Goal: Task Accomplishment & Management: Complete application form

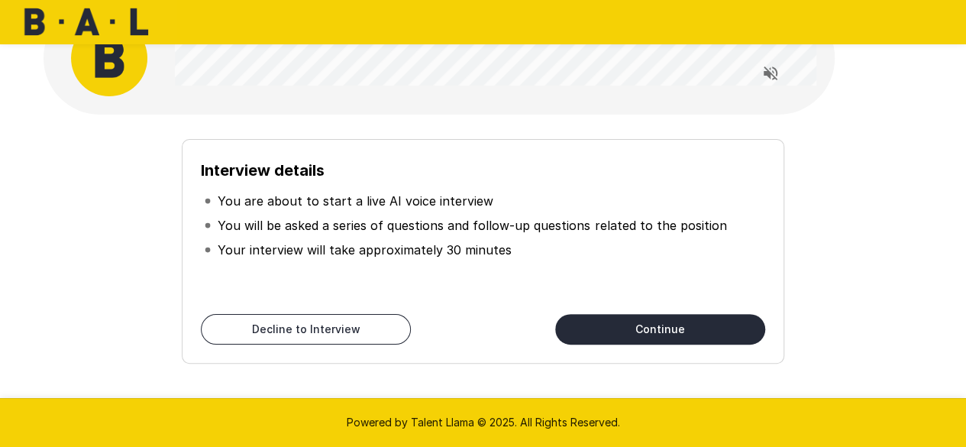
scroll to position [56, 0]
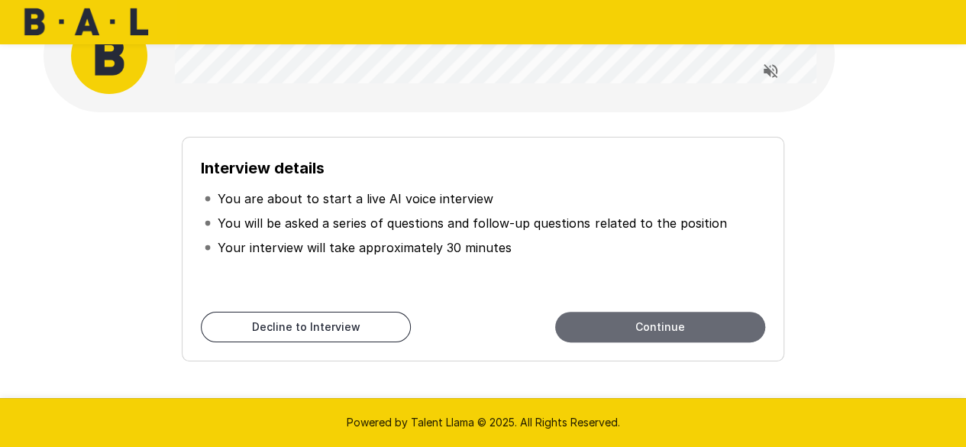
click at [579, 328] on button "Continue" at bounding box center [660, 327] width 210 height 31
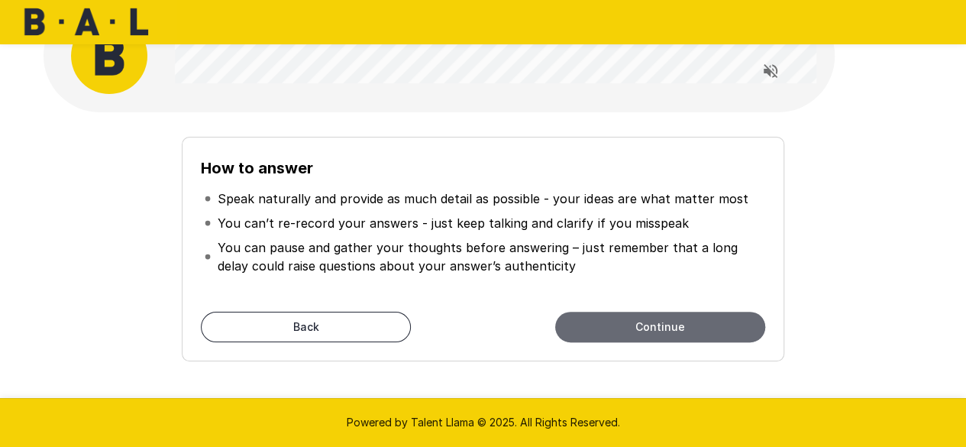
click at [588, 328] on button "Continue" at bounding box center [660, 327] width 210 height 31
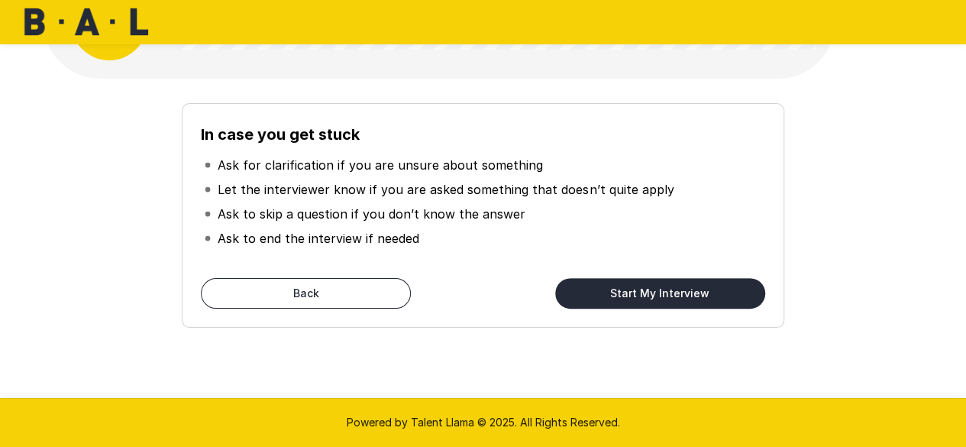
scroll to position [0, 0]
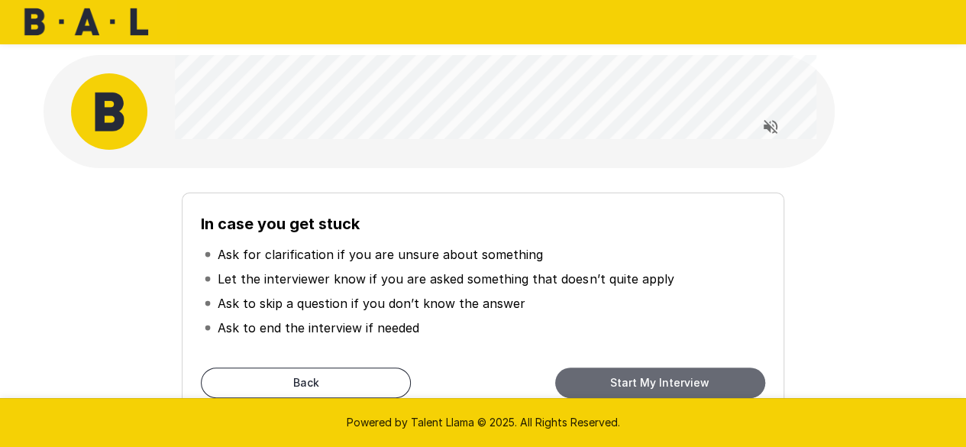
click at [656, 373] on button "Start My Interview" at bounding box center [660, 382] width 210 height 31
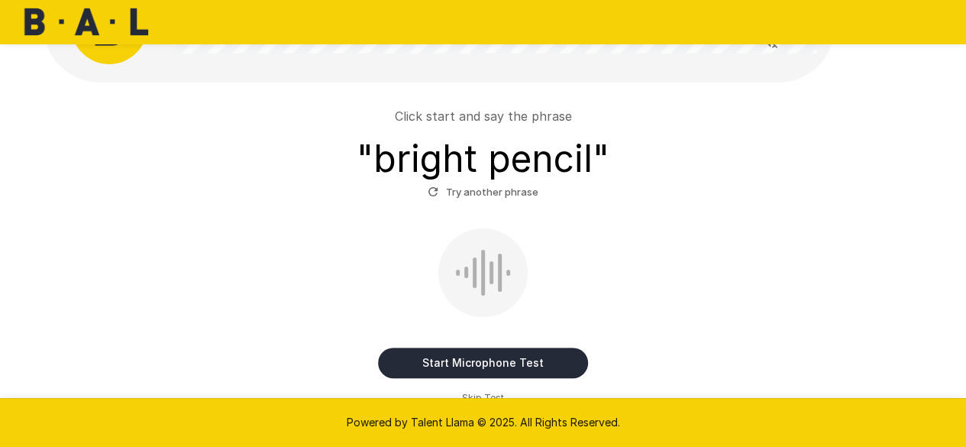
scroll to position [137, 0]
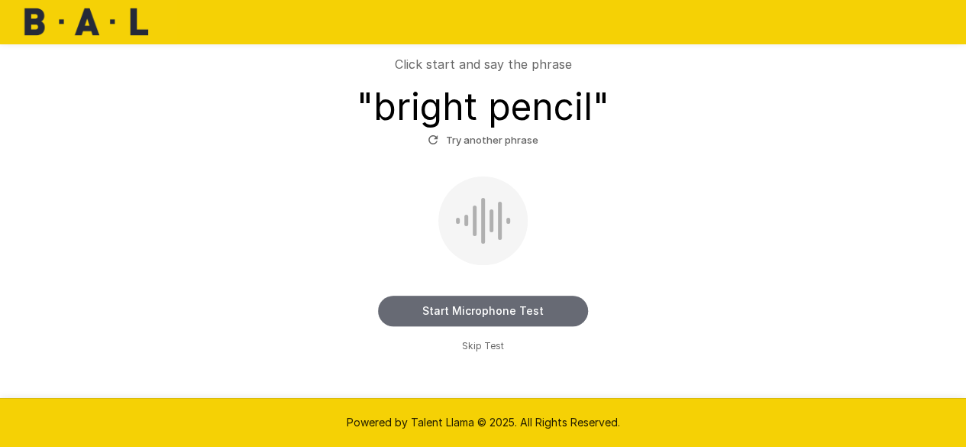
click at [463, 309] on button "Start Microphone Test" at bounding box center [483, 311] width 210 height 31
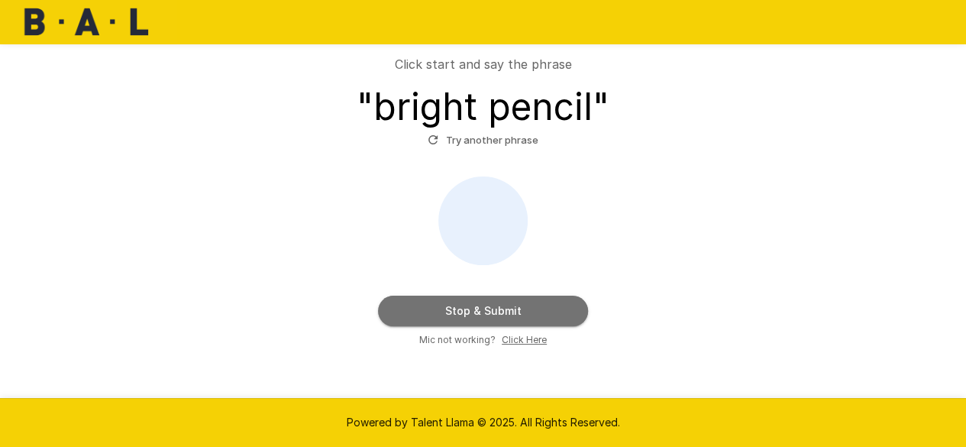
click at [463, 309] on button "Stop & Submit" at bounding box center [483, 311] width 210 height 31
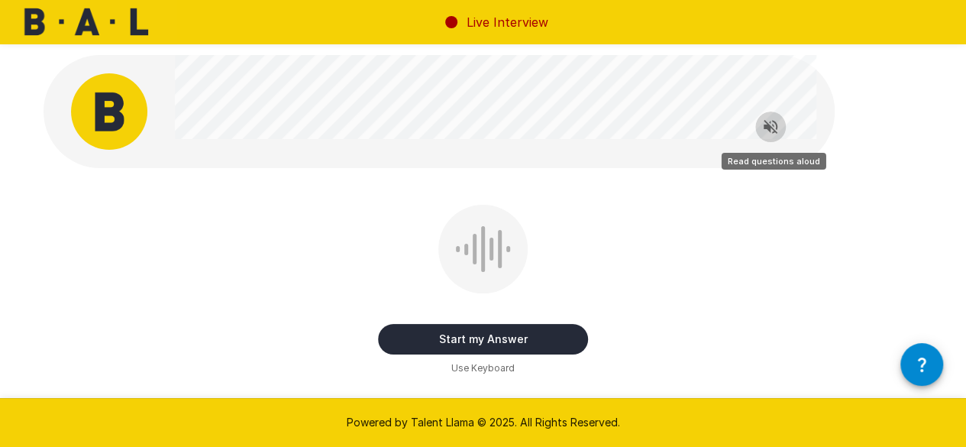
click at [756, 131] on button "Read questions aloud" at bounding box center [770, 126] width 31 height 31
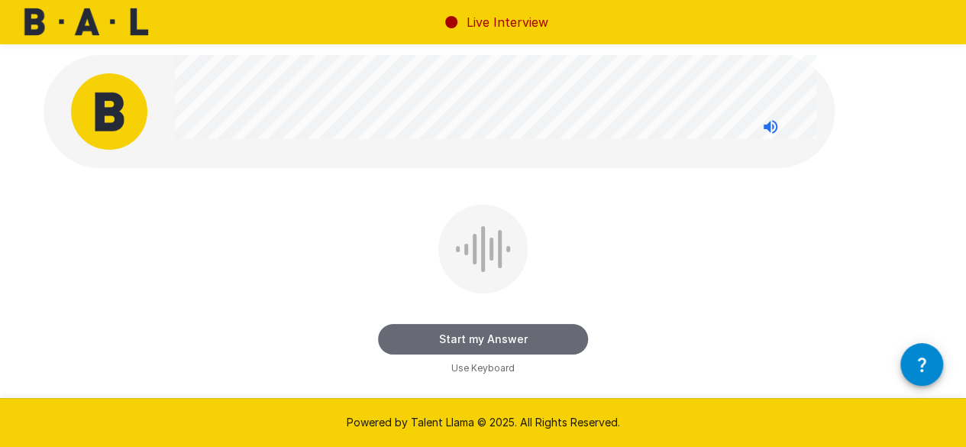
click at [448, 335] on button "Start my Answer" at bounding box center [483, 339] width 210 height 31
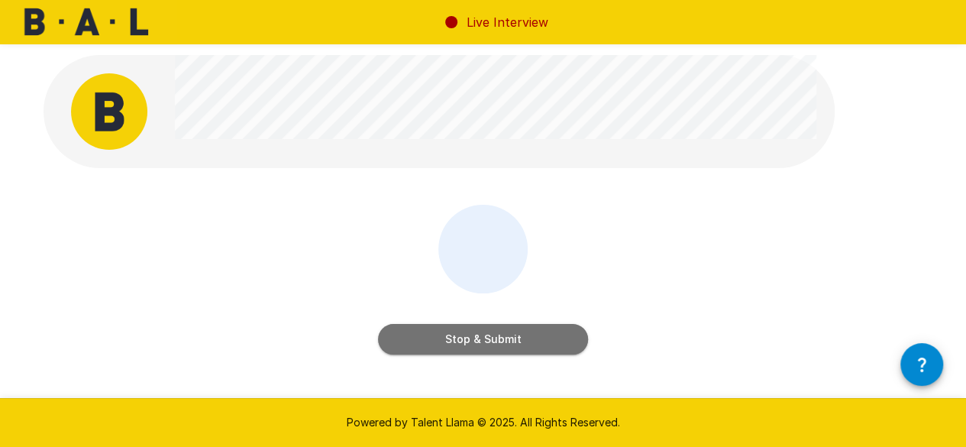
click at [448, 335] on button "Stop & Submit" at bounding box center [483, 339] width 210 height 31
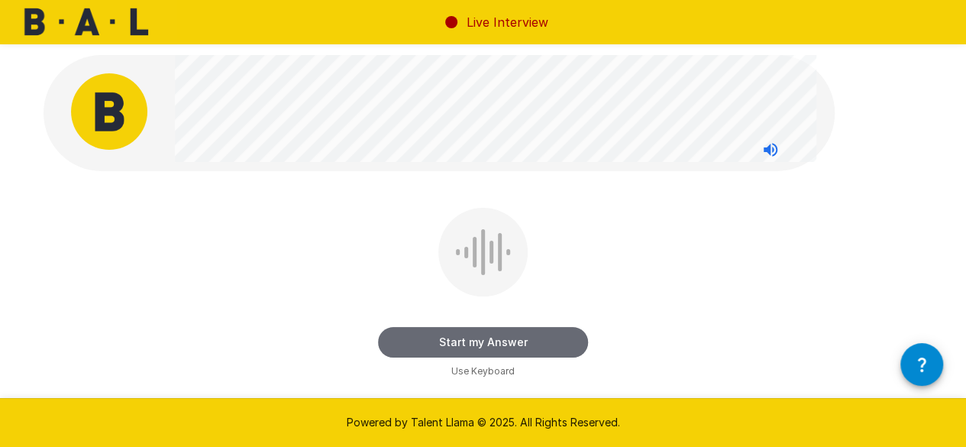
click at [409, 337] on button "Start my Answer" at bounding box center [483, 342] width 210 height 31
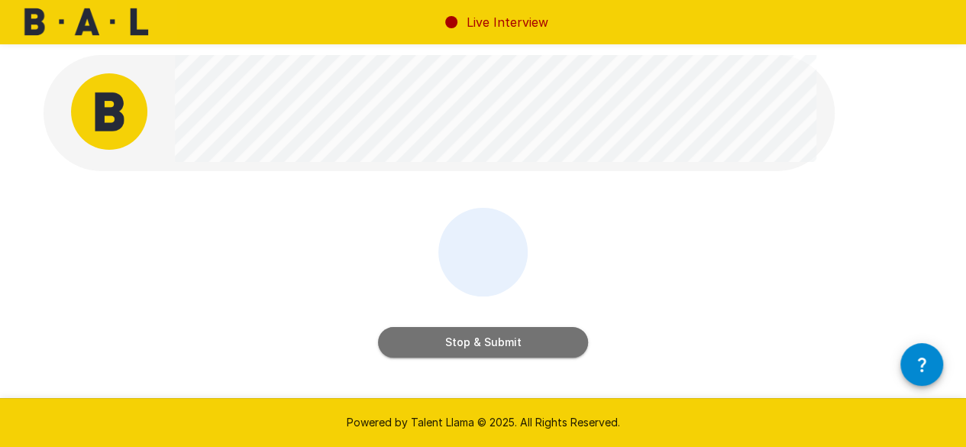
click at [432, 334] on button "Stop & Submit" at bounding box center [483, 342] width 210 height 31
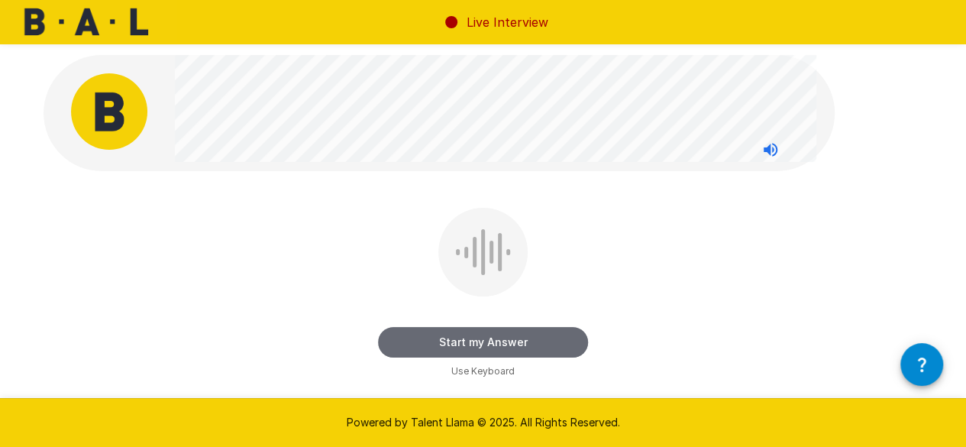
click at [439, 343] on button "Start my Answer" at bounding box center [483, 342] width 210 height 31
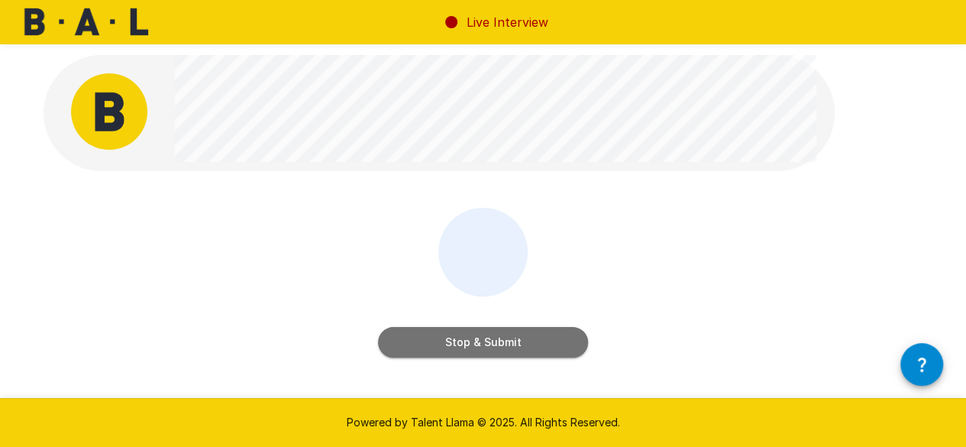
click at [411, 334] on button "Stop & Submit" at bounding box center [483, 342] width 210 height 31
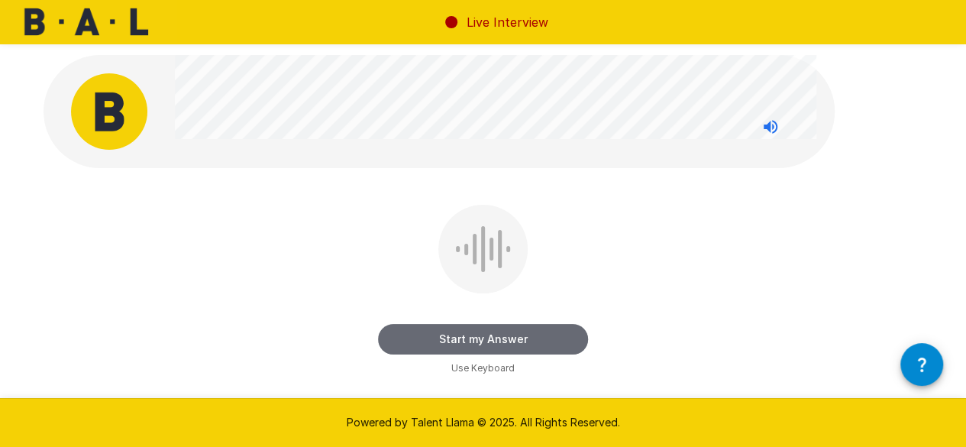
click at [467, 344] on button "Start my Answer" at bounding box center [483, 339] width 210 height 31
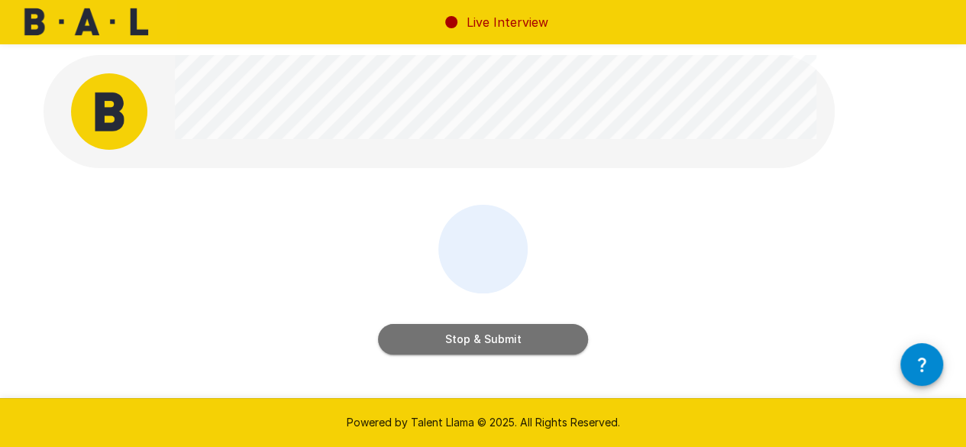
click at [435, 338] on button "Stop & Submit" at bounding box center [483, 339] width 210 height 31
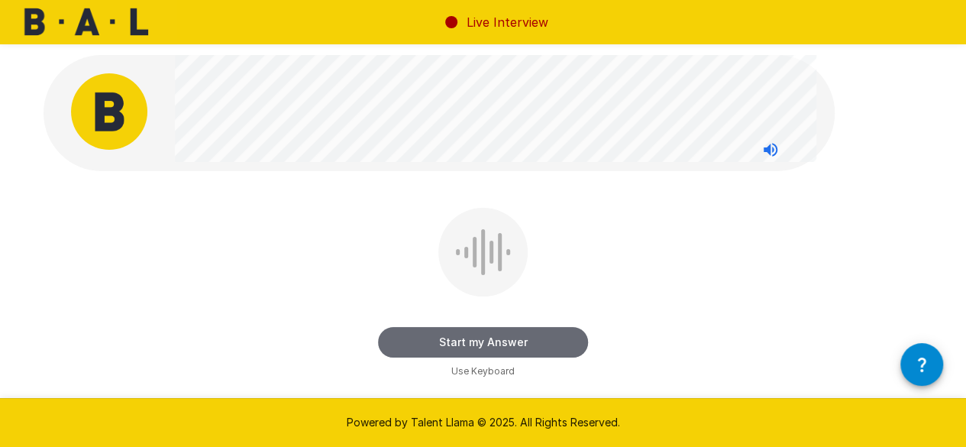
click at [440, 348] on button "Start my Answer" at bounding box center [483, 342] width 210 height 31
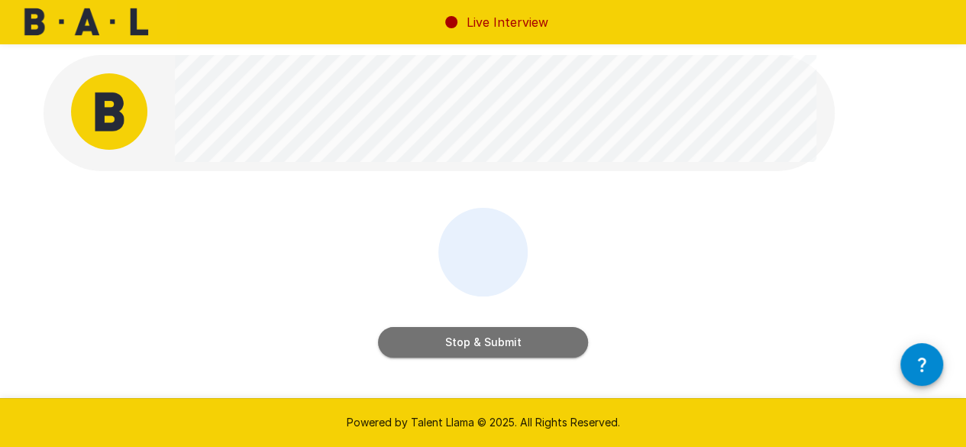
click at [440, 348] on button "Stop & Submit" at bounding box center [483, 342] width 210 height 31
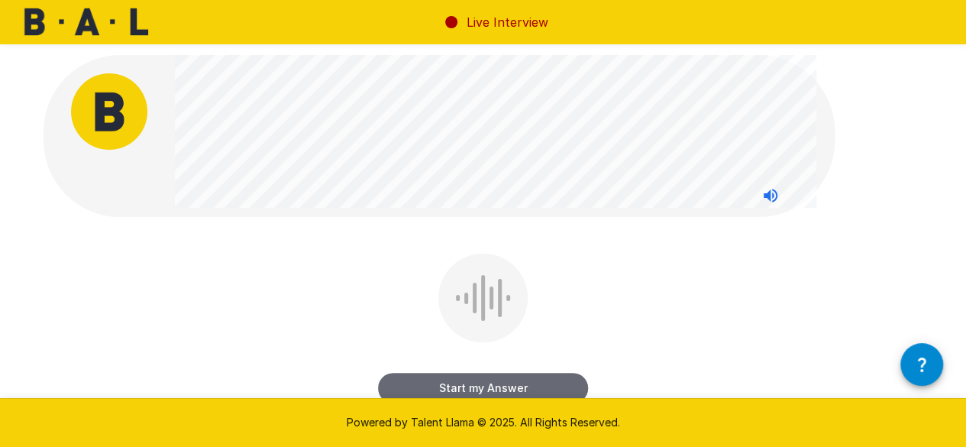
click at [445, 383] on button "Start my Answer" at bounding box center [483, 388] width 210 height 31
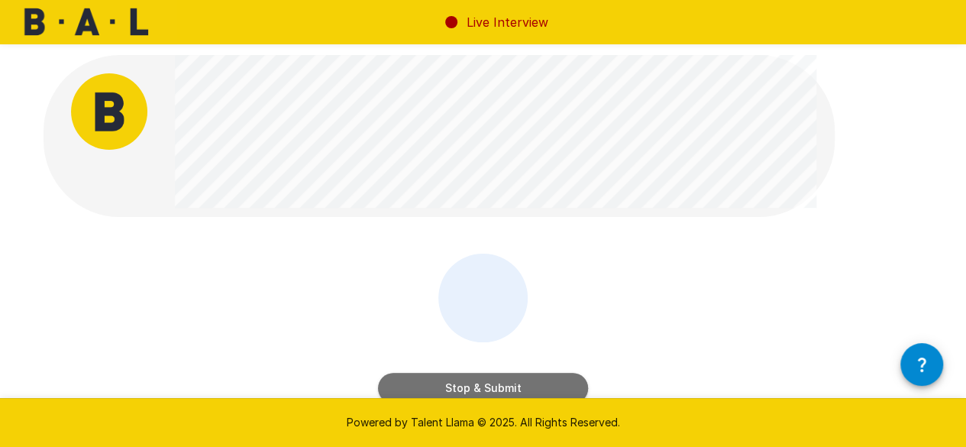
click at [406, 383] on button "Stop & Submit" at bounding box center [483, 388] width 210 height 31
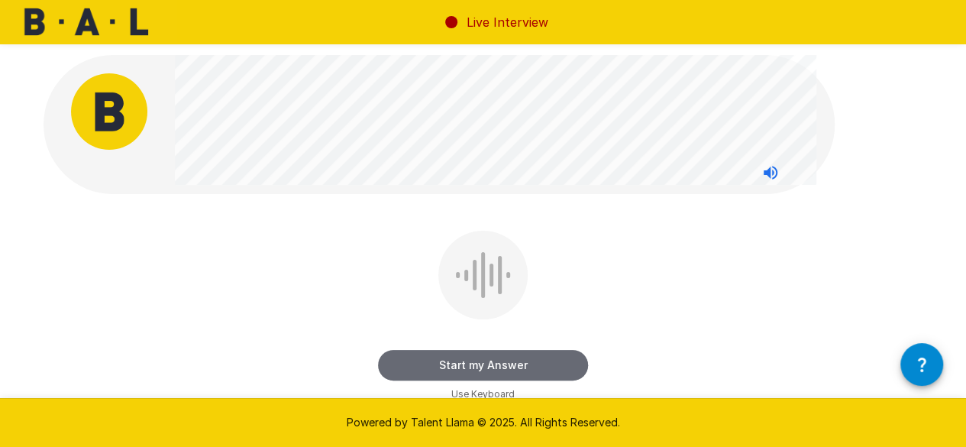
click at [393, 366] on button "Start my Answer" at bounding box center [483, 365] width 210 height 31
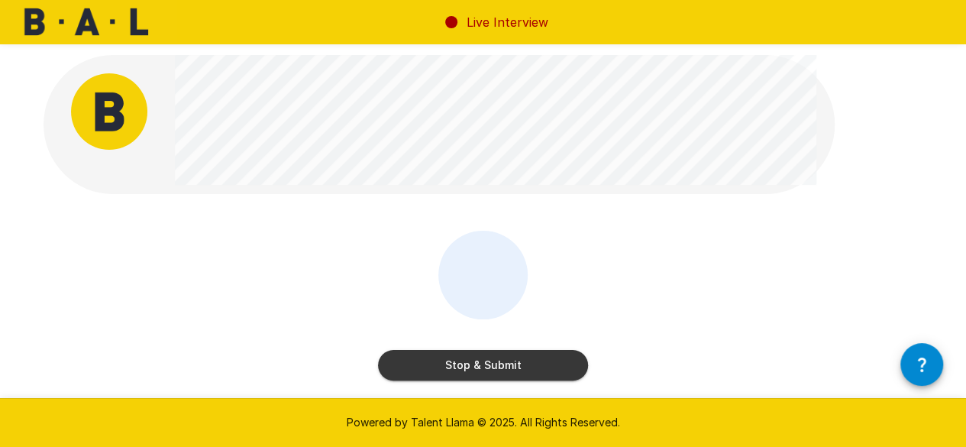
click at [393, 366] on button "Stop & Submit" at bounding box center [483, 365] width 210 height 31
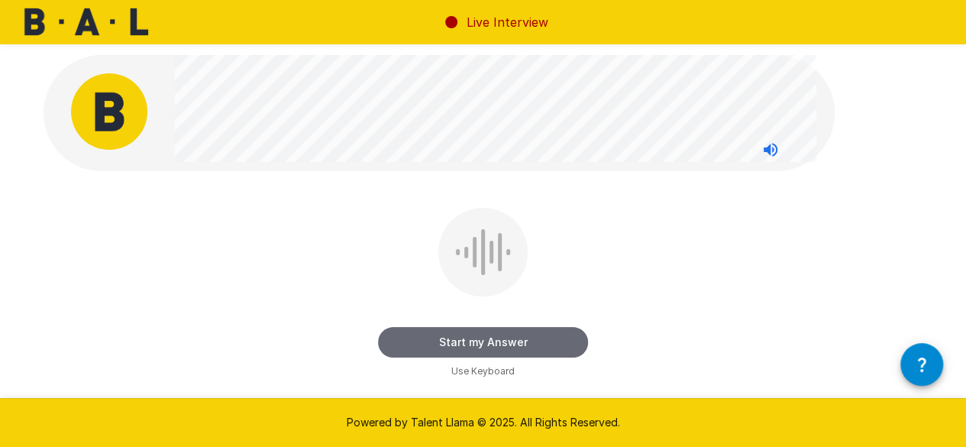
click at [429, 334] on button "Start my Answer" at bounding box center [483, 342] width 210 height 31
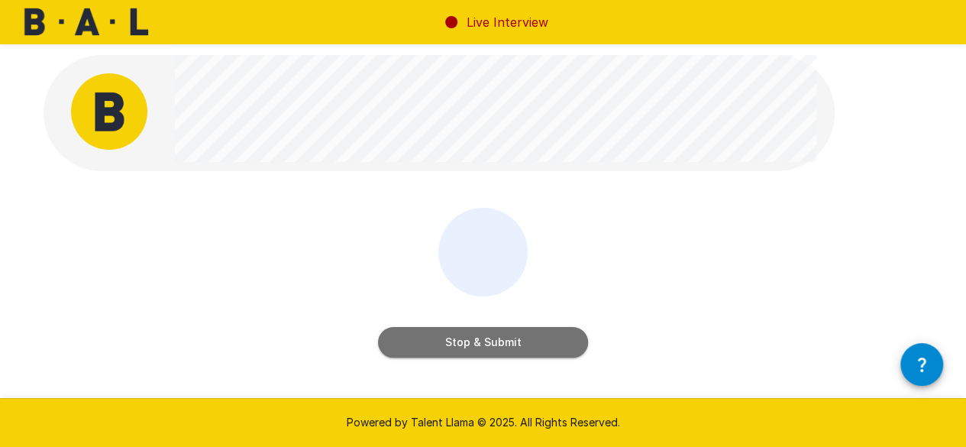
click at [429, 334] on button "Stop & Submit" at bounding box center [483, 342] width 210 height 31
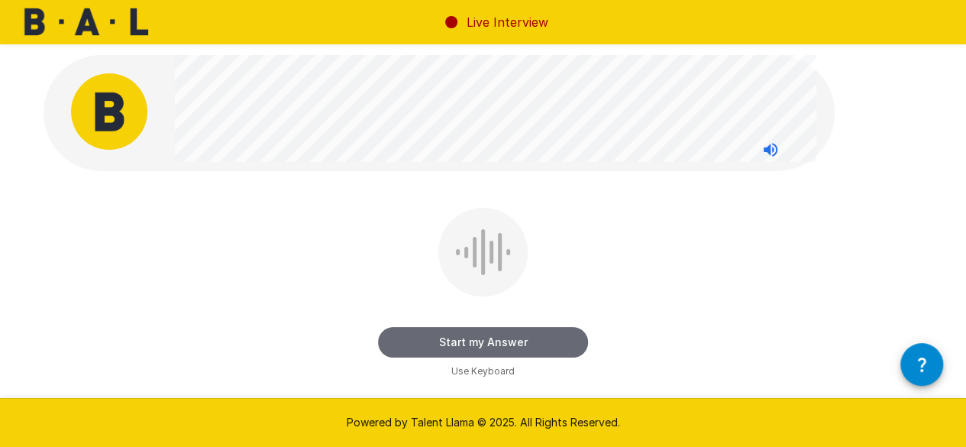
click at [407, 338] on button "Start my Answer" at bounding box center [483, 342] width 210 height 31
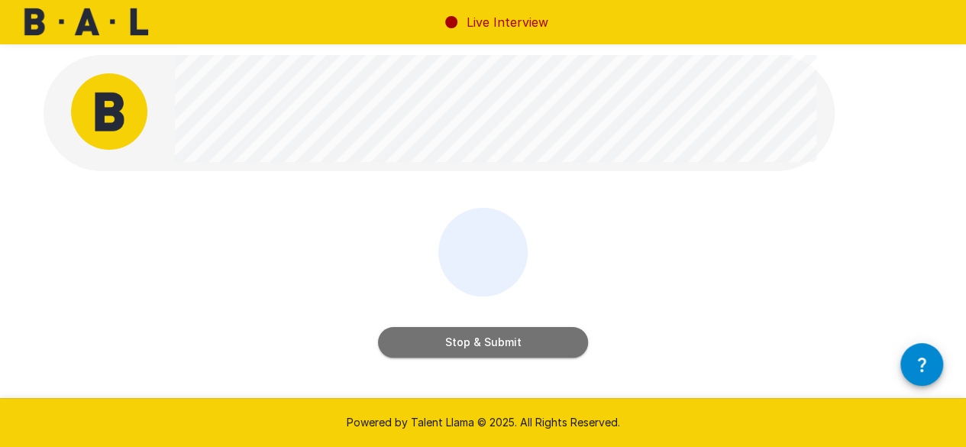
click at [431, 336] on button "Stop & Submit" at bounding box center [483, 342] width 210 height 31
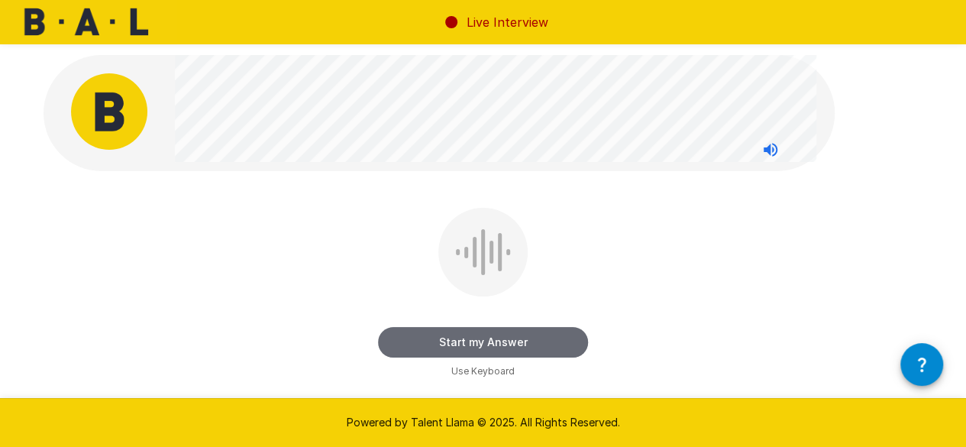
click at [456, 341] on button "Start my Answer" at bounding box center [483, 342] width 210 height 31
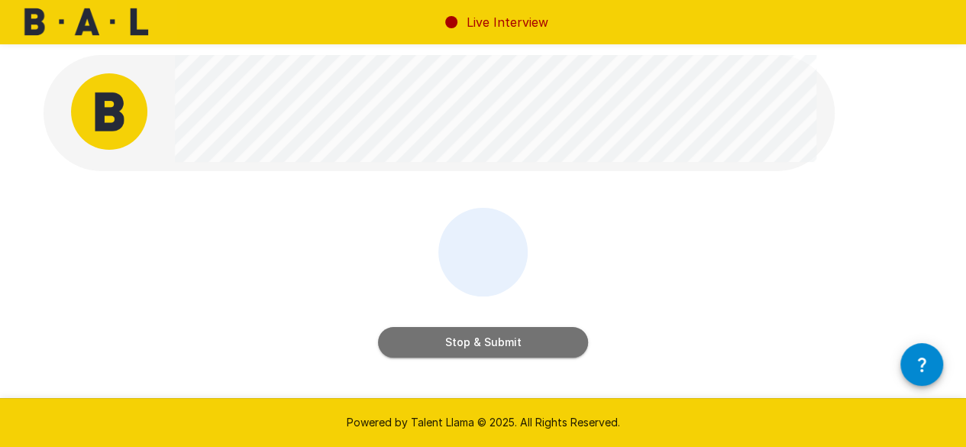
click at [398, 337] on button "Stop & Submit" at bounding box center [483, 342] width 210 height 31
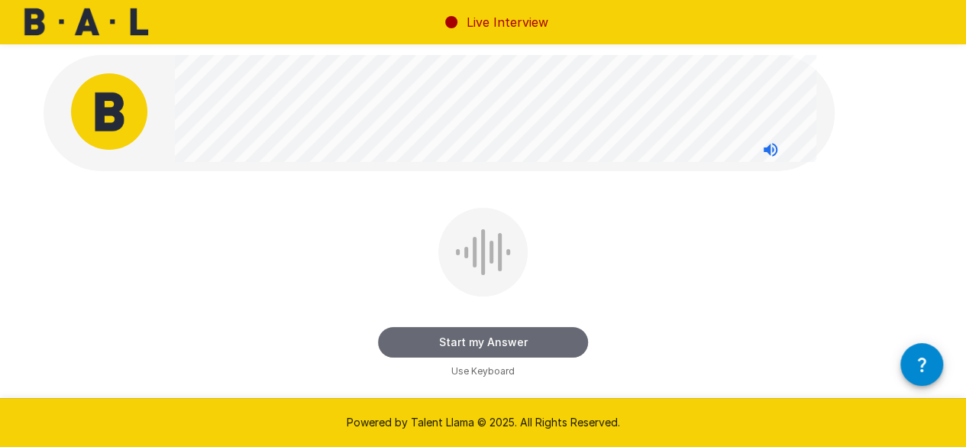
click at [411, 344] on button "Start my Answer" at bounding box center [483, 342] width 210 height 31
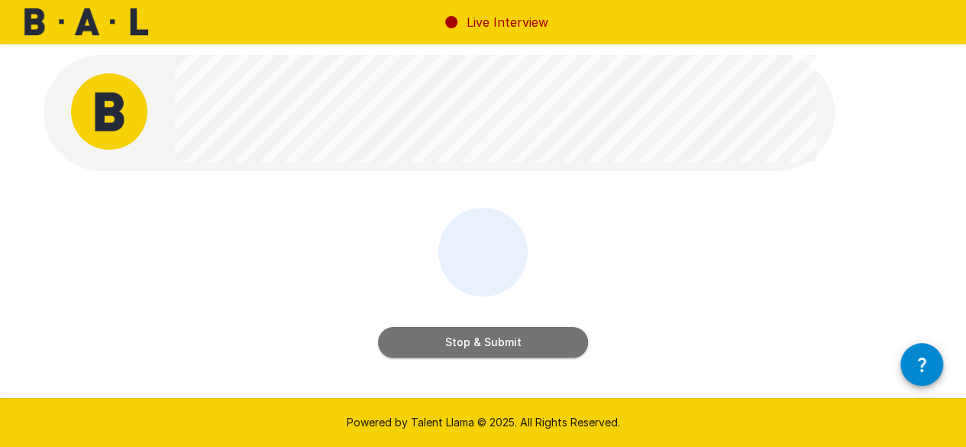
click at [411, 344] on button "Stop & Submit" at bounding box center [483, 342] width 210 height 31
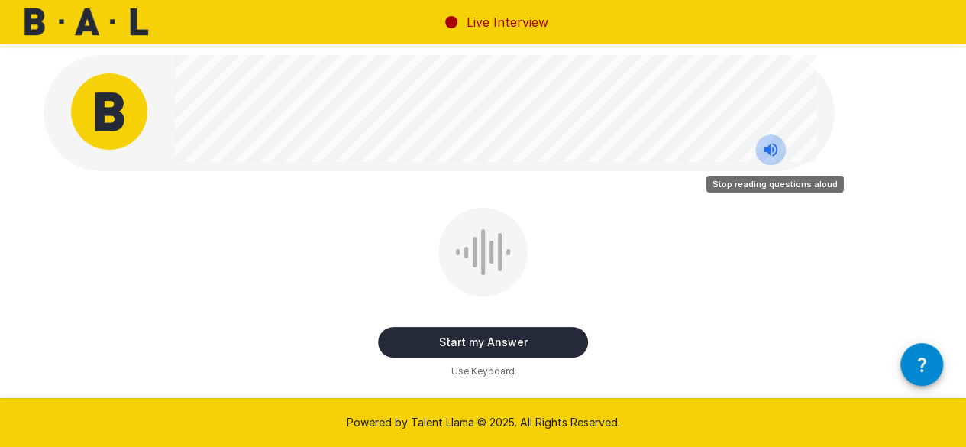
click at [768, 146] on icon "Stop reading questions aloud" at bounding box center [770, 150] width 18 height 18
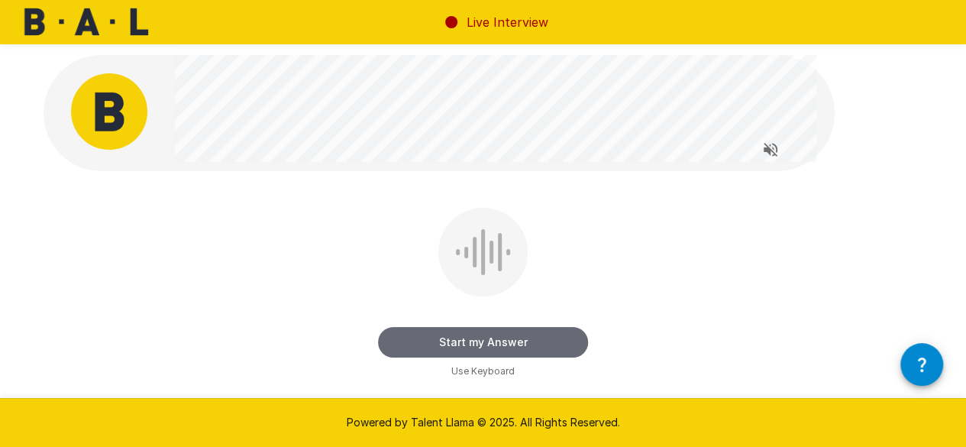
click at [496, 334] on button "Start my Answer" at bounding box center [483, 342] width 210 height 31
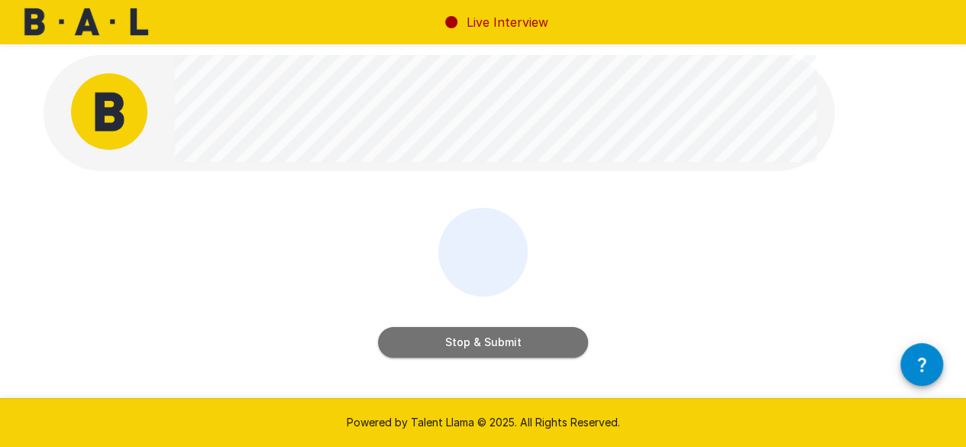
click at [483, 332] on button "Stop & Submit" at bounding box center [483, 342] width 210 height 31
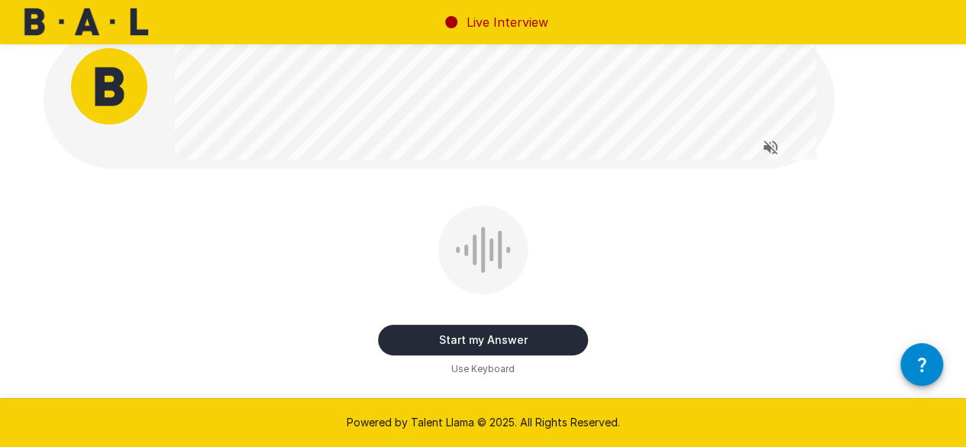
scroll to position [27, 0]
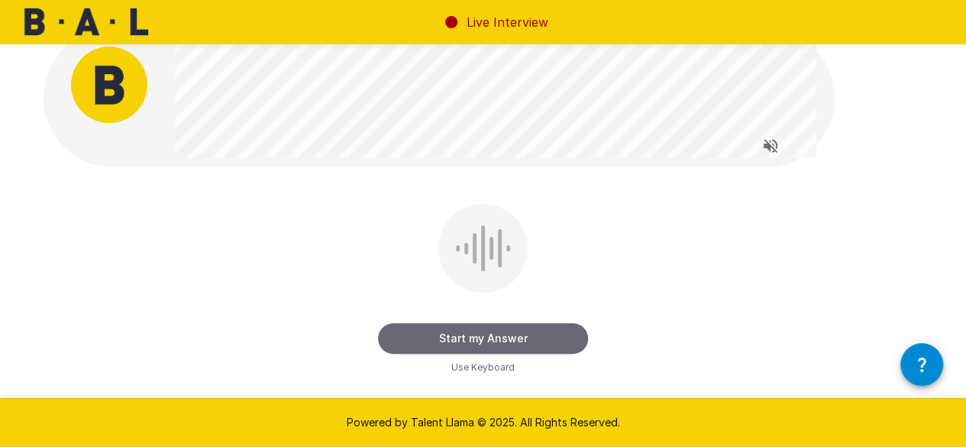
click at [422, 339] on button "Start my Answer" at bounding box center [483, 338] width 210 height 31
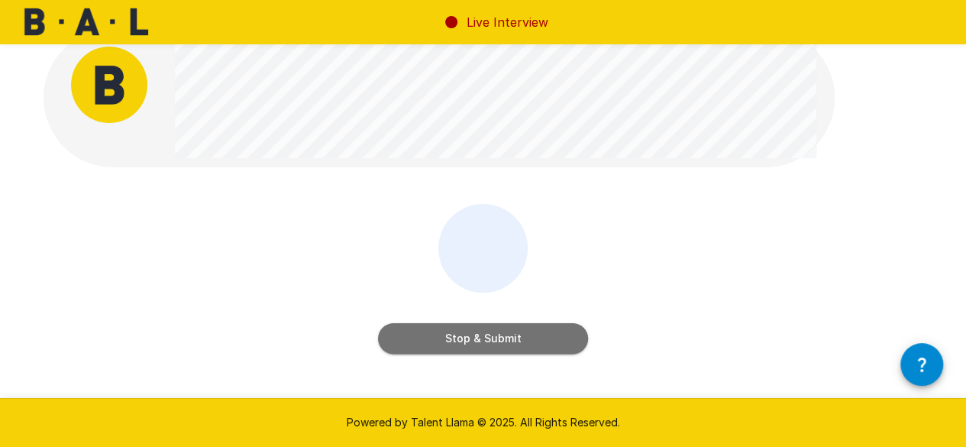
click at [501, 334] on button "Stop & Submit" at bounding box center [483, 338] width 210 height 31
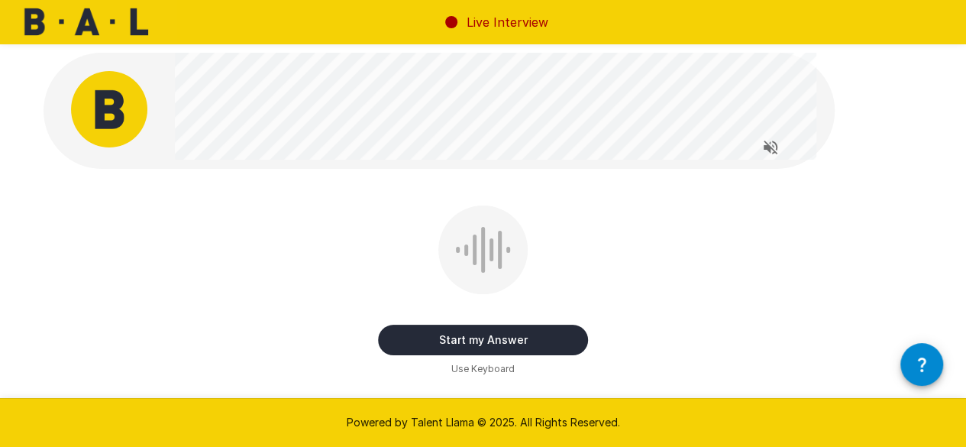
scroll to position [2, 0]
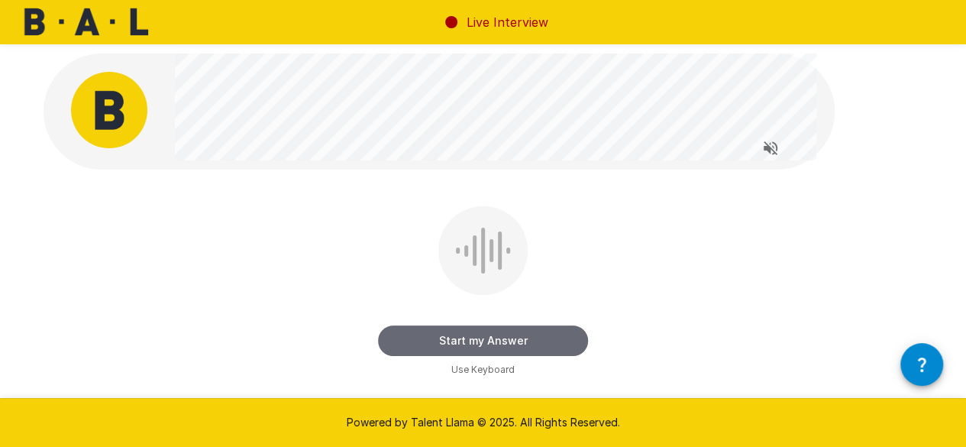
click at [427, 338] on button "Start my Answer" at bounding box center [483, 340] width 210 height 31
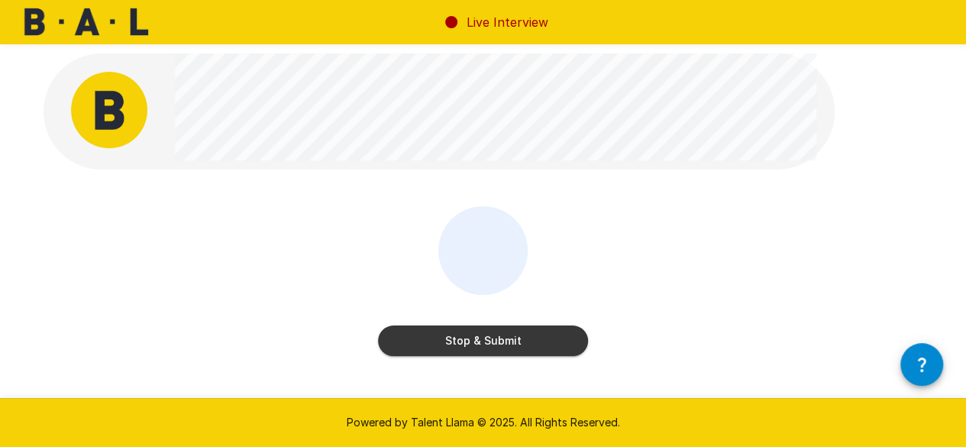
click at [427, 338] on button "Stop & Submit" at bounding box center [483, 340] width 210 height 31
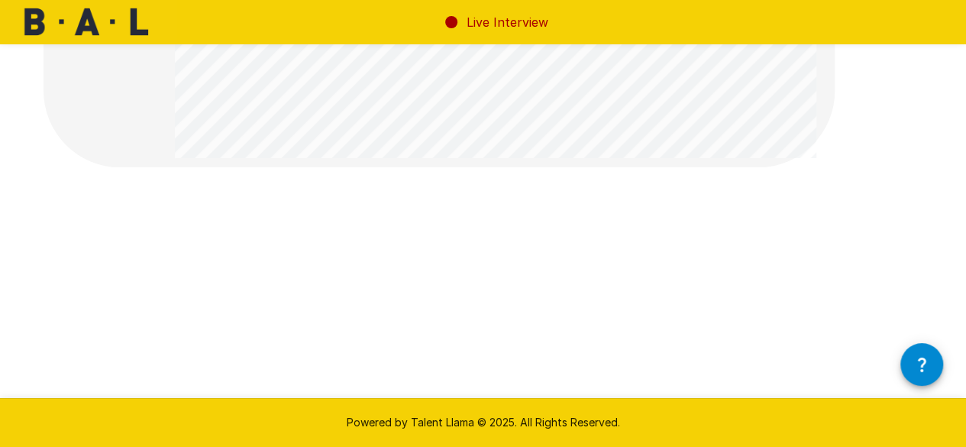
scroll to position [373, 0]
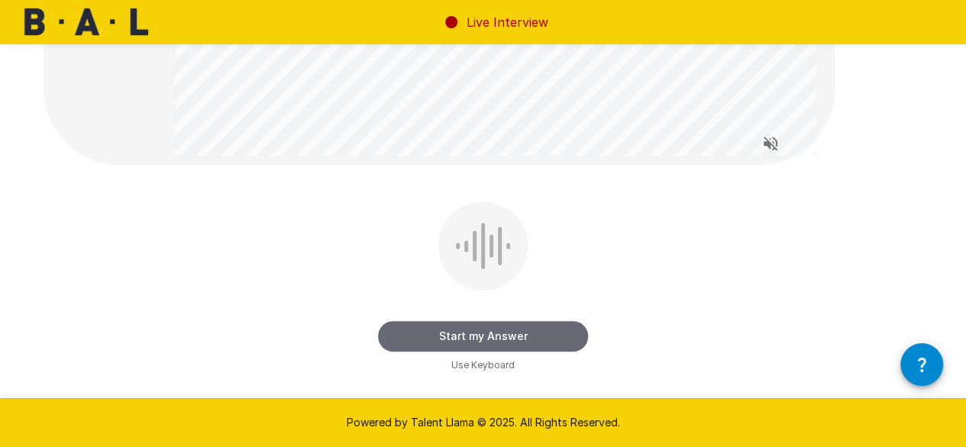
click at [434, 341] on button "Start my Answer" at bounding box center [483, 336] width 210 height 31
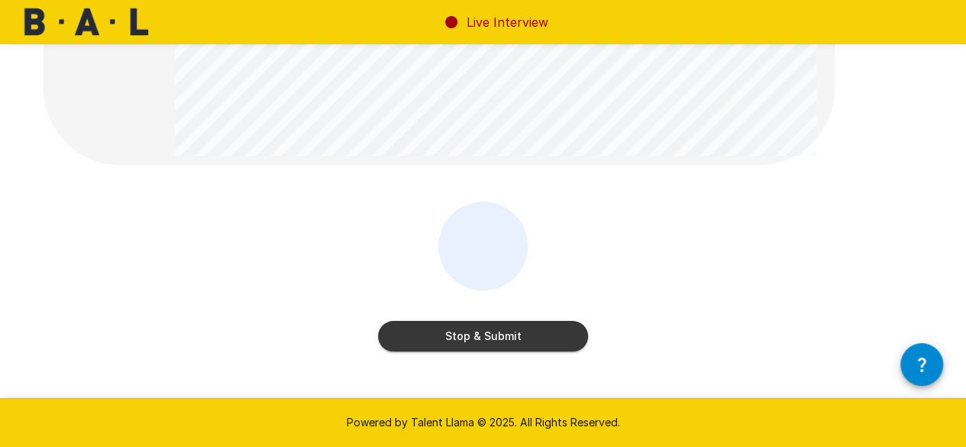
click at [484, 325] on button "Stop & Submit" at bounding box center [483, 336] width 210 height 31
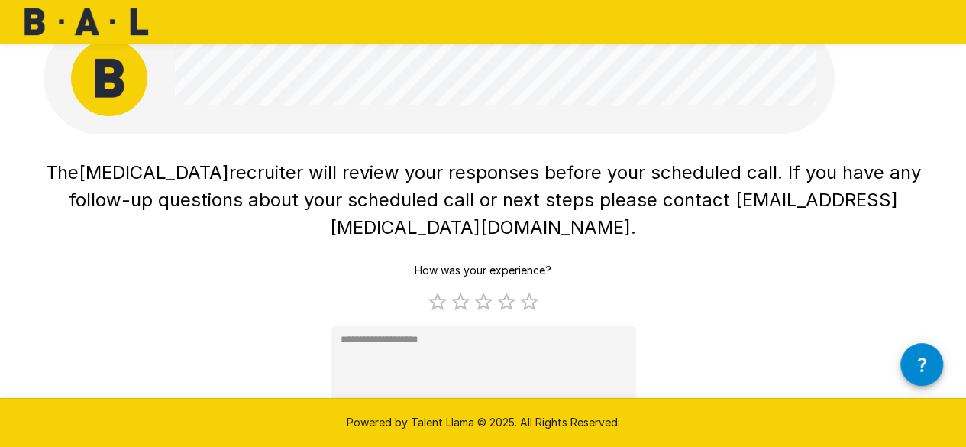
scroll to position [34, 0]
click at [525, 290] on label "5 Stars" at bounding box center [529, 301] width 23 height 23
type textarea "*"
click at [472, 412] on button "Submit" at bounding box center [483, 426] width 62 height 28
